Goal: Task Accomplishment & Management: Complete application form

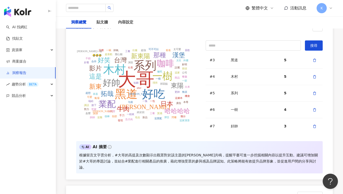
scroll to position [90, 0]
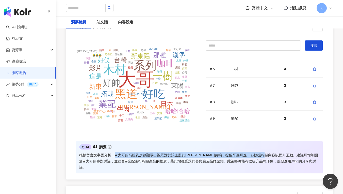
drag, startPoint x: 115, startPoint y: 154, endPoint x: 281, endPoint y: 155, distance: 166.0
click at [281, 155] on div "根據留言文字雲分析，#大哥的高提及次數顯示出觀眾對於該主題的強烈共鳴，提醒平臺可進一步挖掘相關內容以提升互動。建議可增加關於#大哥的專題討論，並結合#業配進行…" at bounding box center [199, 161] width 240 height 18
click at [280, 156] on div "根據留言文字雲分析，#大哥的高提及次數顯示出觀眾對於該主題的強烈共鳴，提醒平臺可進一步挖掘相關內容以提升互動。建議可增加關於#大哥的專題討論，並結合#業配進行…" at bounding box center [199, 161] width 240 height 18
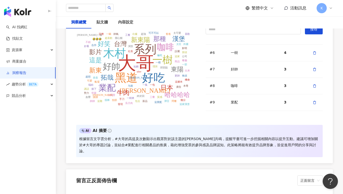
scroll to position [1054, 0]
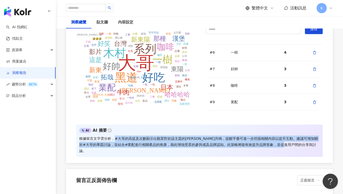
drag, startPoint x: 114, startPoint y: 137, endPoint x: 305, endPoint y: 143, distance: 190.7
click at [305, 143] on div "根據留言文字雲分析，#大哥的高提及次數顯示出觀眾對於該主題的強烈共鳴，提醒平臺可進一步挖掘相關內容以提升互動。建議可增加關於#大哥的專題討論，並結合#業配進行…" at bounding box center [199, 144] width 240 height 18
click at [308, 145] on div "根據留言文字雲分析，#大哥的高提及次數顯示出觀眾對於該主題的強烈共鳴，提醒平臺可進一步挖掘相關內容以提升互動。建議可增加關於#大哥的專題討論，並結合#業配進行…" at bounding box center [199, 144] width 240 height 18
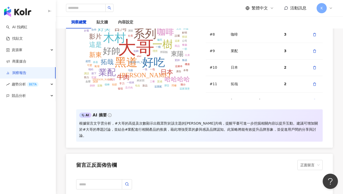
scroll to position [1077, 0]
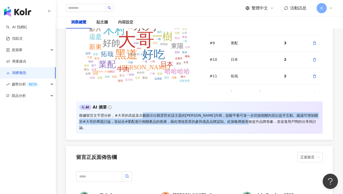
drag, startPoint x: 142, startPoint y: 117, endPoint x: 263, endPoint y: 120, distance: 121.4
click at [263, 120] on div "根據留言文字雲分析，#大哥的高提及次數顯示出觀眾對於該主題的強烈共鳴，提醒平臺可進一步挖掘相關內容以提升互動。建議可增加關於#大哥的專題討論，並結合#業配進行…" at bounding box center [199, 121] width 240 height 18
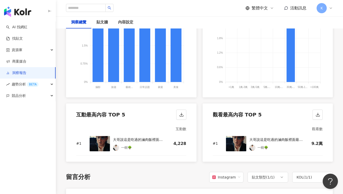
scroll to position [585, 0]
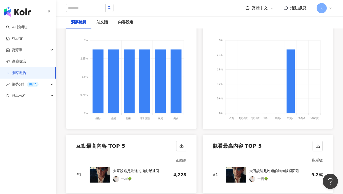
click at [26, 72] on link "洞察報告" at bounding box center [16, 72] width 20 height 5
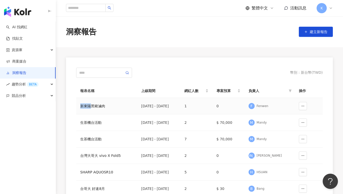
drag, startPoint x: 79, startPoint y: 106, endPoint x: 90, endPoint y: 107, distance: 11.4
click at [90, 107] on td "新東陽黑豬滷肉" at bounding box center [106, 106] width 61 height 17
copy div "新東陽"
click at [322, 32] on span "建立新報告" at bounding box center [319, 32] width 18 height 4
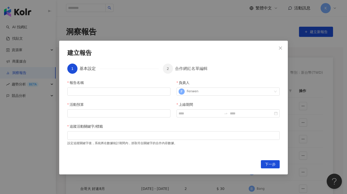
click at [102, 97] on div "報告名稱 負責人 F Fenwen 活動預算 上線期間 追蹤活動關鍵字/標籤 設定追蹤關鍵字後，系統將在數據統計期間內，抓取符合關鍵字的合作內容數據。" at bounding box center [173, 117] width 212 height 74
click at [104, 91] on input "報告名稱" at bounding box center [118, 91] width 103 height 8
paste input "***"
click at [96, 94] on input "***" at bounding box center [118, 91] width 103 height 8
paste input "***"
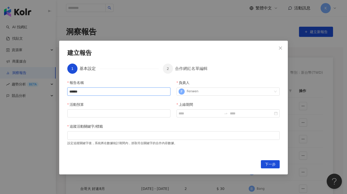
type input "******"
click at [129, 108] on div "活動預算" at bounding box center [118, 106] width 103 height 8
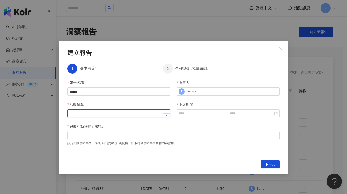
click at [128, 112] on input "活動預算" at bounding box center [119, 113] width 103 height 8
click at [166, 118] on div "報告名稱 ****** 負責人 F Fenwen 活動預算 上線期間 追蹤活動關鍵字/標籤 設定追蹤關鍵字後，系統將在數據統計期間內，抓取符合關鍵字的合作內容…" at bounding box center [173, 117] width 212 height 74
type input "*"
click at [169, 116] on span "Decrease Value" at bounding box center [166, 114] width 8 height 5
click at [150, 135] on div at bounding box center [173, 135] width 210 height 4
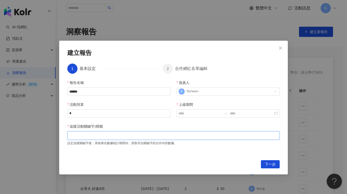
click at [144, 134] on div at bounding box center [173, 135] width 210 height 4
type input "***"
click at [198, 116] on input "上線期間" at bounding box center [199, 113] width 43 height 6
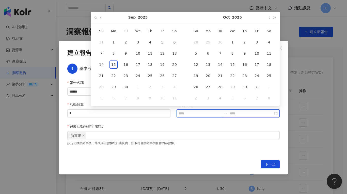
type input "**********"
click at [101, 19] on button "button" at bounding box center [101, 17] width 6 height 11
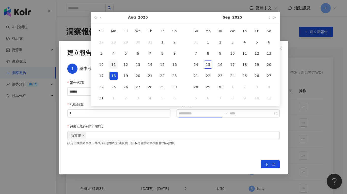
type input "**********"
click at [114, 67] on div "11" at bounding box center [113, 64] width 8 height 8
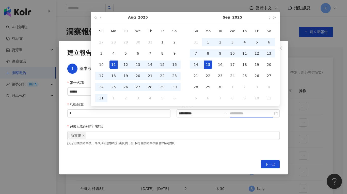
click at [206, 66] on div "15" at bounding box center [208, 64] width 8 height 8
type input "**********"
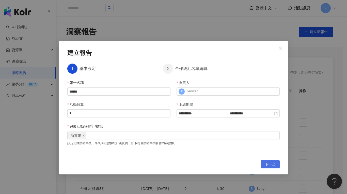
click at [265, 167] on span "下一步" at bounding box center [270, 164] width 11 height 8
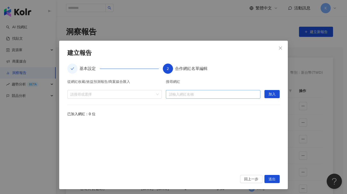
click at [194, 95] on input "search" at bounding box center [213, 94] width 88 height 8
type input "***"
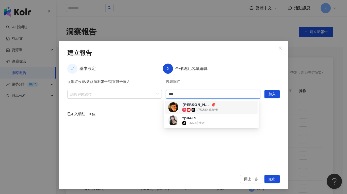
click at [186, 111] on span at bounding box center [184, 110] width 5 height 4
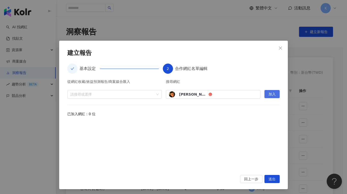
click at [272, 97] on span "加入" at bounding box center [271, 94] width 7 height 8
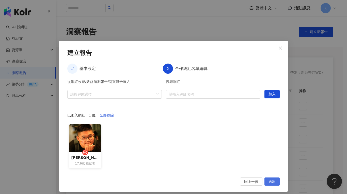
click at [271, 181] on span "送出" at bounding box center [271, 181] width 7 height 8
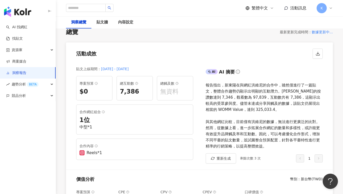
scroll to position [30, 0]
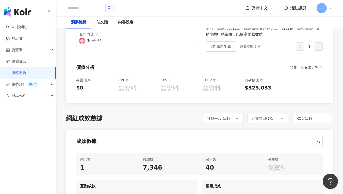
scroll to position [42, 0]
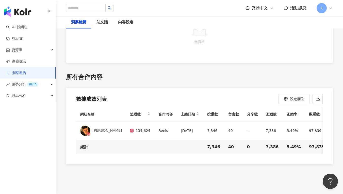
scroll to position [1111, 0]
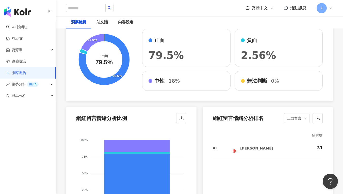
scroll to position [797, 0]
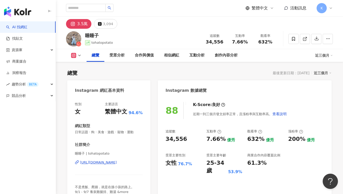
scroll to position [31, 0]
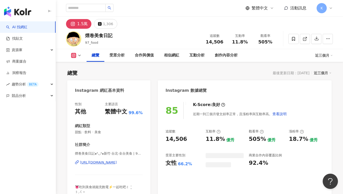
scroll to position [31, 0]
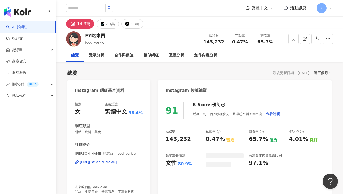
scroll to position [31, 0]
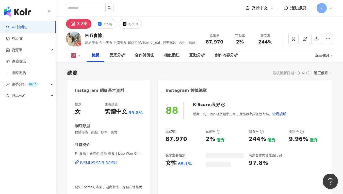
scroll to position [31, 0]
